Goal: Task Accomplishment & Management: Manage account settings

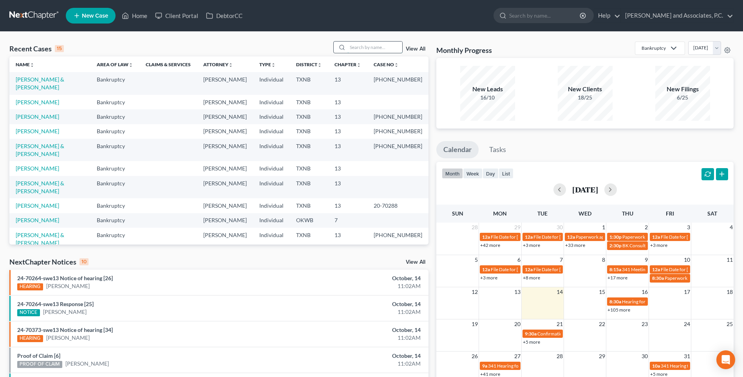
click at [383, 49] on input "search" at bounding box center [374, 47] width 55 height 11
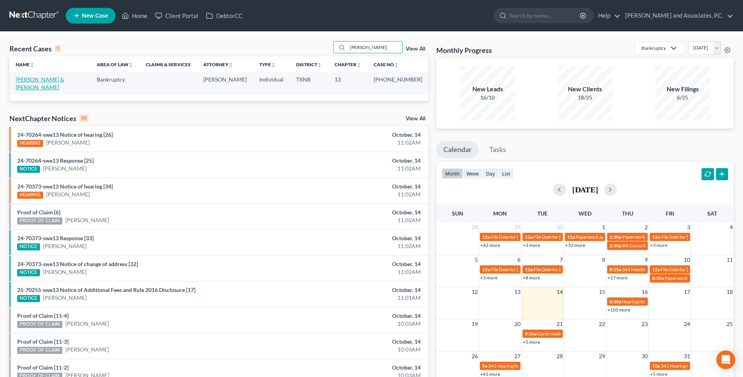
type input "[PERSON_NAME]"
click at [33, 81] on link "[PERSON_NAME] & [PERSON_NAME]" at bounding box center [40, 83] width 49 height 14
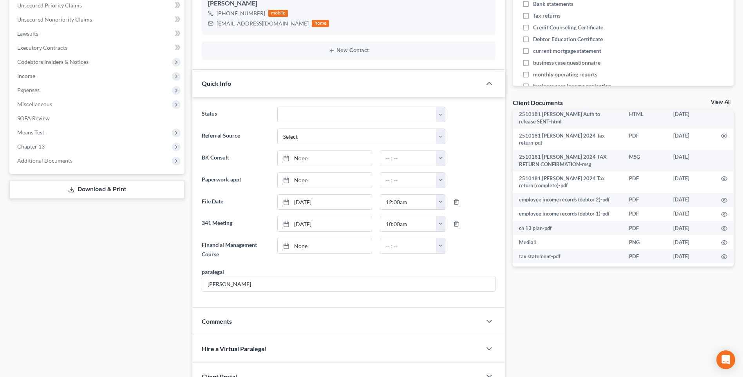
scroll to position [411, 0]
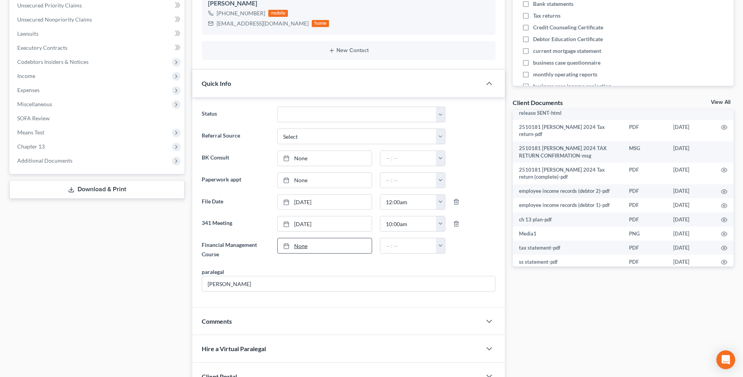
click at [298, 247] on link "None" at bounding box center [325, 245] width 94 height 15
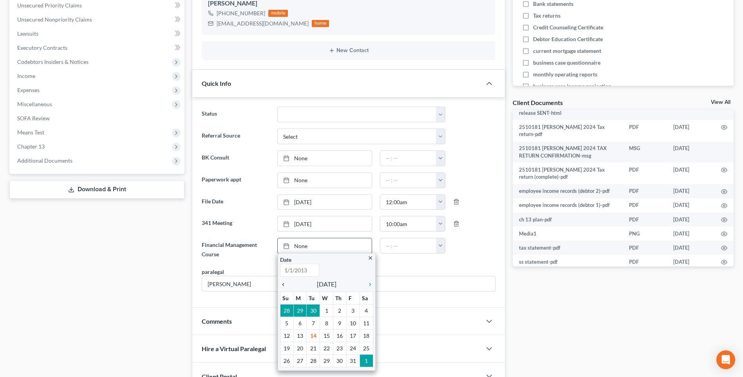
click at [284, 285] on icon "chevron_left" at bounding box center [285, 284] width 10 height 6
type input "[DATE]"
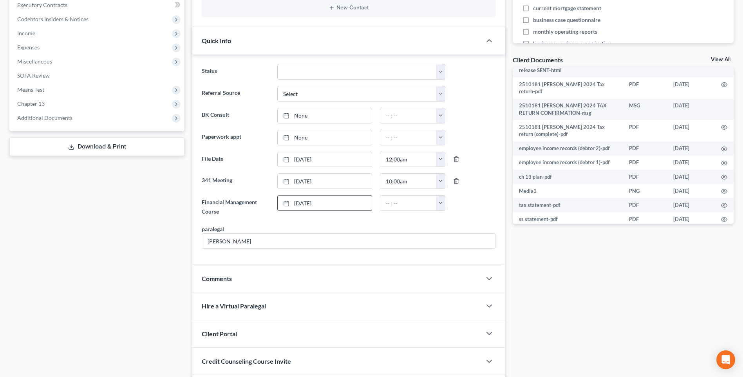
scroll to position [274, 0]
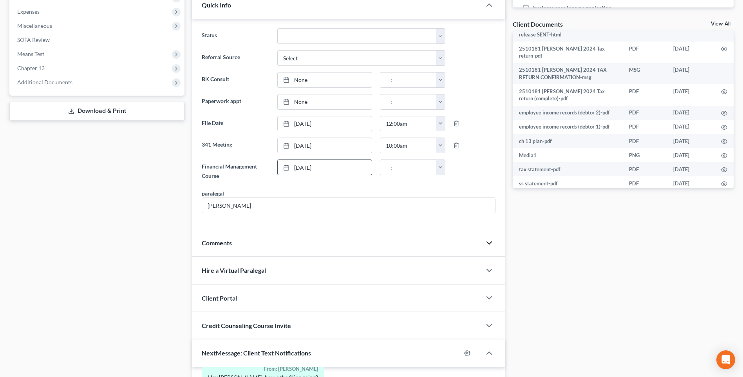
click at [489, 244] on polyline "button" at bounding box center [489, 243] width 5 height 2
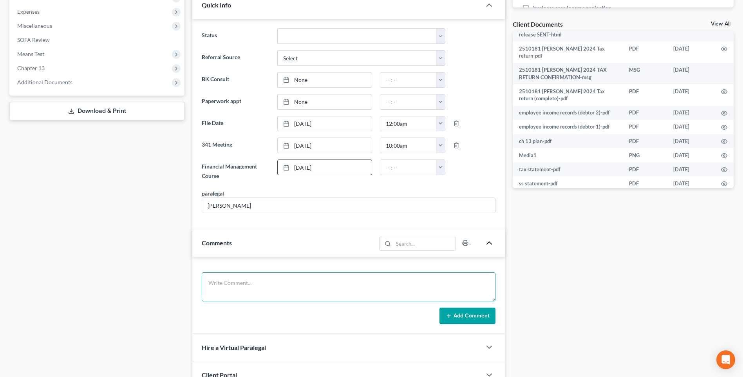
click at [214, 287] on textarea at bounding box center [349, 286] width 294 height 29
type textarea "[DATE] uploaded required documents and sent to the trustee. MC"
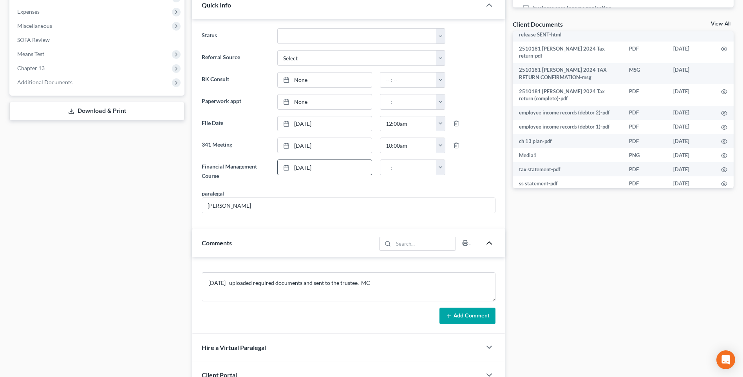
click at [461, 318] on button "Add Comment" at bounding box center [467, 315] width 56 height 16
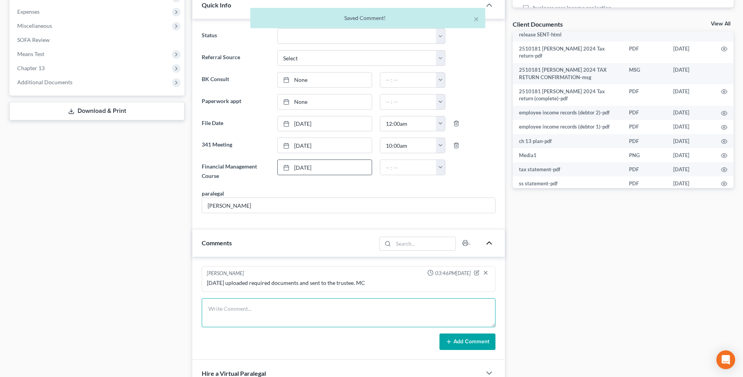
click at [229, 312] on textarea at bounding box center [349, 312] width 294 height 29
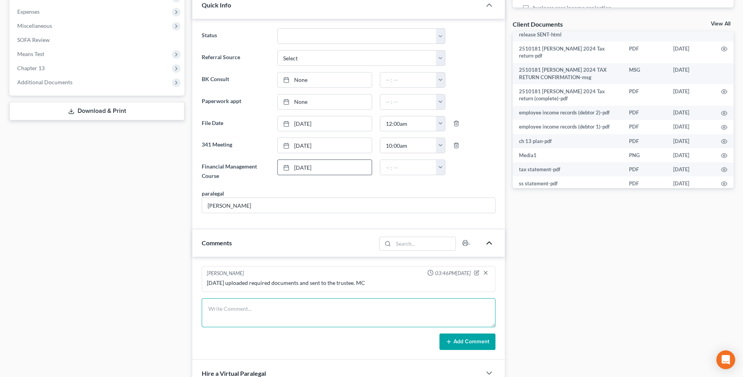
type textarea "9"
type textarea "1"
type textarea "Noticed creditors. RA"
click at [466, 343] on button "Add Comment" at bounding box center [467, 341] width 56 height 16
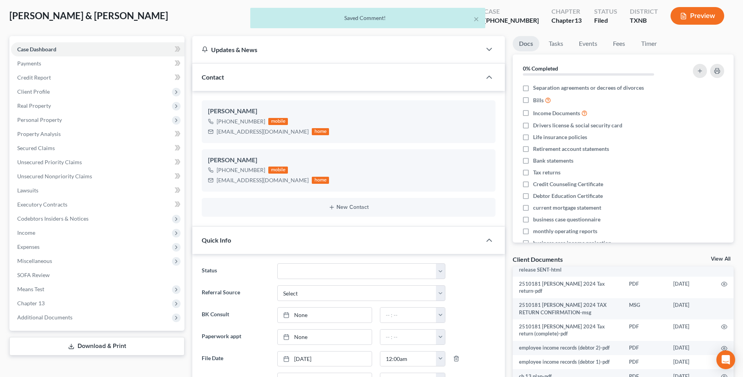
scroll to position [0, 0]
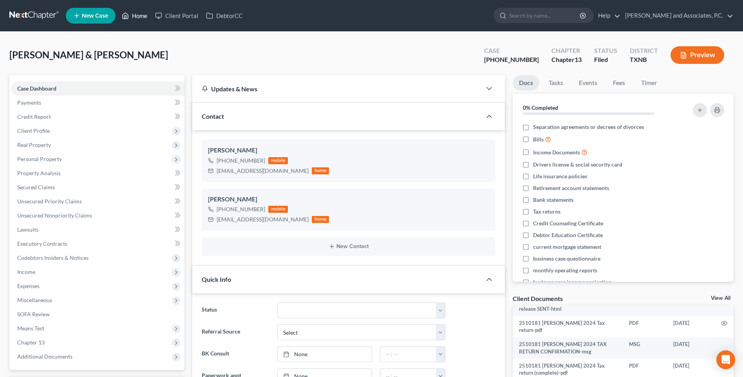
click at [137, 18] on link "Home" at bounding box center [134, 16] width 33 height 14
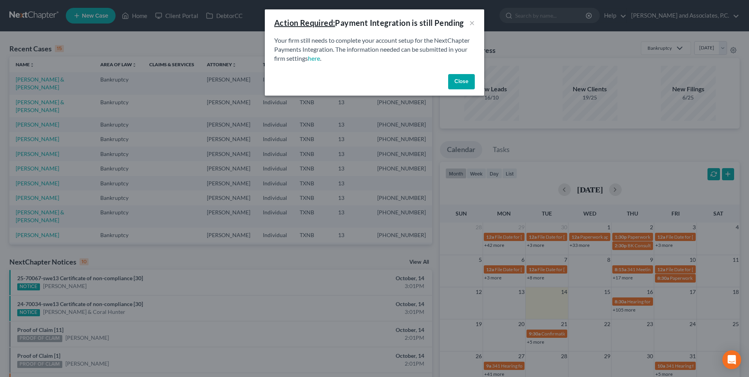
click at [459, 83] on button "Close" at bounding box center [461, 82] width 27 height 16
